Goal: Information Seeking & Learning: Learn about a topic

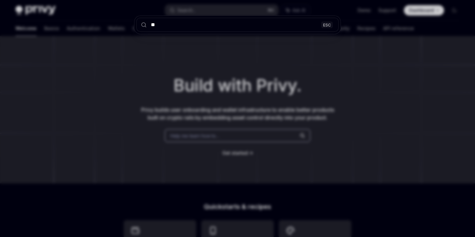
type input "***"
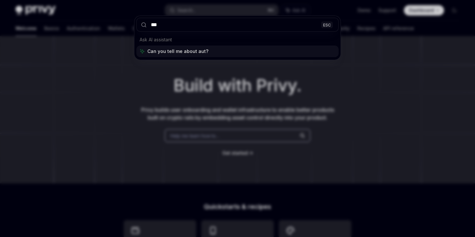
type textarea "*"
type input "********"
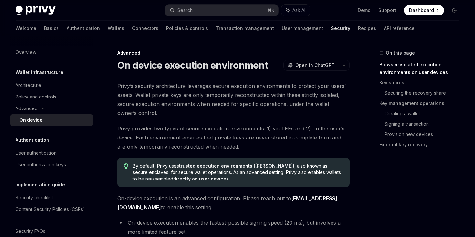
click at [226, 166] on link "trusted execution environments ([PERSON_NAME])" at bounding box center [236, 166] width 115 height 6
type textarea "*"
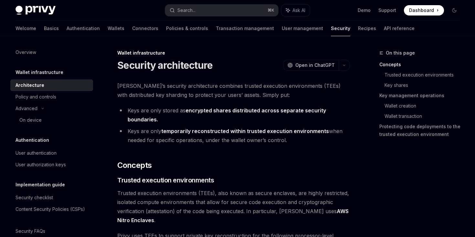
scroll to position [17, 0]
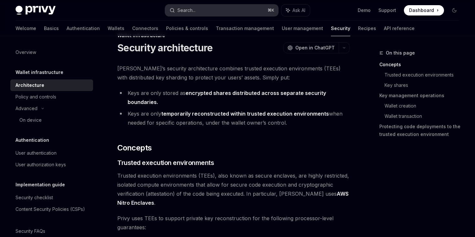
click at [239, 9] on button "Search... ⌘ K" at bounding box center [221, 11] width 113 height 12
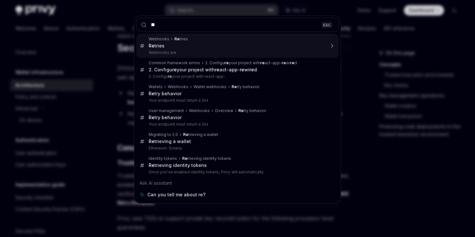
type input "*"
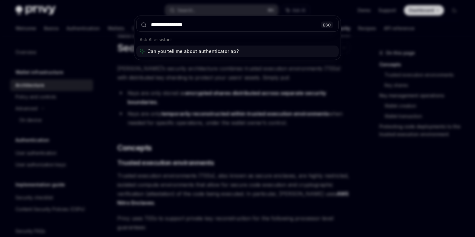
type input "**********"
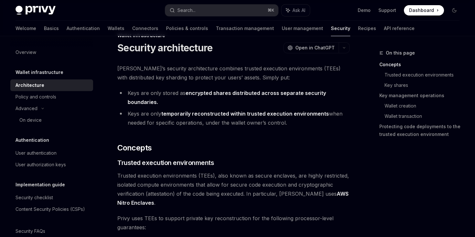
scroll to position [524, 0]
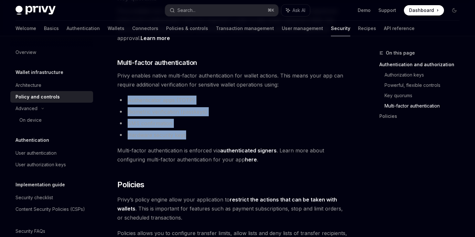
drag, startPoint x: 179, startPoint y: 121, endPoint x: 125, endPoint y: 91, distance: 61.5
click at [125, 96] on ul "Authenticator apps (TOTP) Biometric verification (passkeys) SMS confirmation Ha…" at bounding box center [233, 118] width 232 height 44
copy ul "Authenticator apps (TOTP) Biometric verification (passkeys) SMS confirmation Ha…"
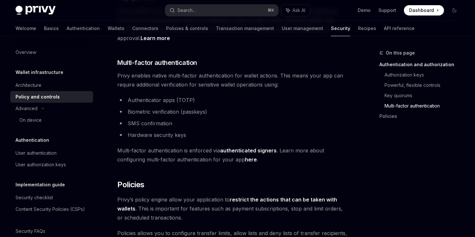
click at [208, 146] on span "Multi-factor authentication is enforced via authenticated signers . Learn more …" at bounding box center [233, 155] width 232 height 18
click at [248, 156] on link "here" at bounding box center [251, 159] width 12 height 7
type textarea "*"
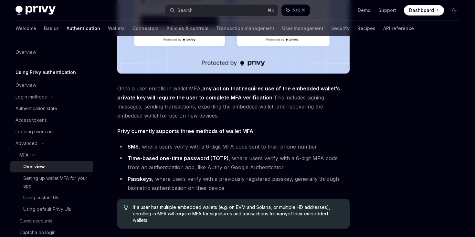
scroll to position [213, 0]
